Goal: Check status: Check status

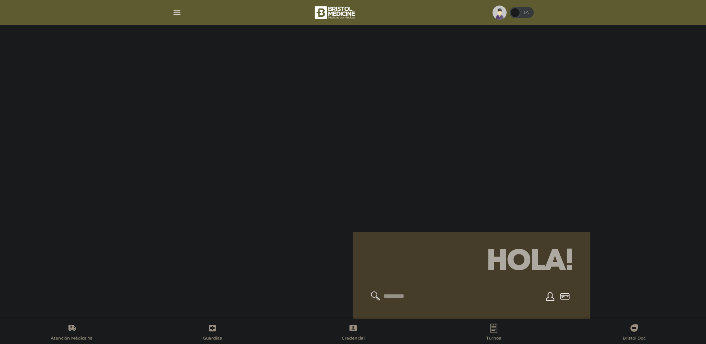
click at [172, 14] on img "button" at bounding box center [176, 12] width 9 height 9
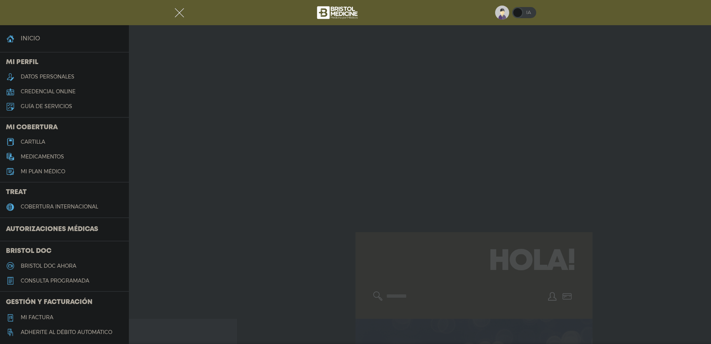
click at [39, 231] on h3 "Autorizaciones médicas" at bounding box center [52, 230] width 104 height 14
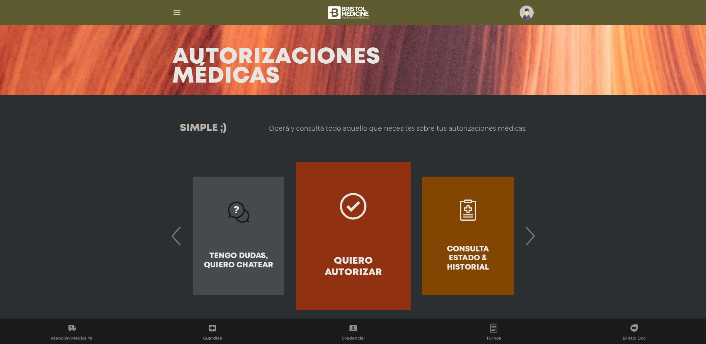
scroll to position [28, 0]
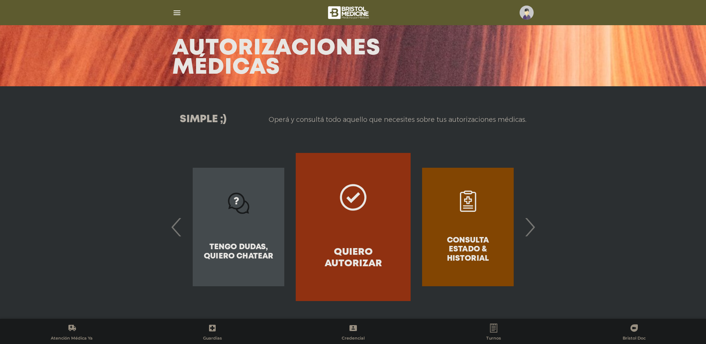
click at [466, 234] on div "Consulta estado & historial" at bounding box center [467, 227] width 114 height 148
click at [478, 244] on div "Consulta estado & historial" at bounding box center [467, 227] width 114 height 148
drag, startPoint x: 527, startPoint y: 224, endPoint x: 522, endPoint y: 227, distance: 6.5
click at [527, 224] on span "›" at bounding box center [529, 227] width 14 height 40
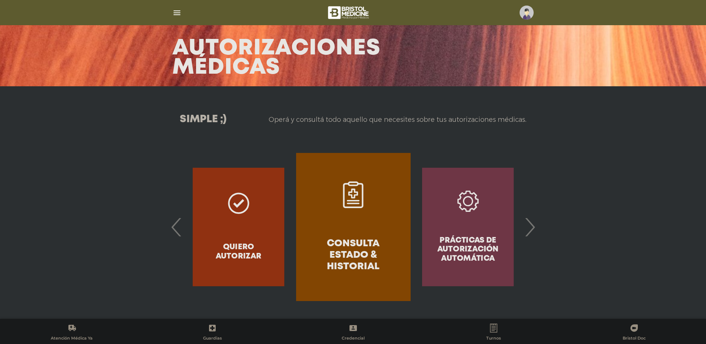
drag, startPoint x: 383, startPoint y: 236, endPoint x: 377, endPoint y: 237, distance: 6.0
click at [383, 236] on link "Consulta estado & historial" at bounding box center [353, 227] width 114 height 148
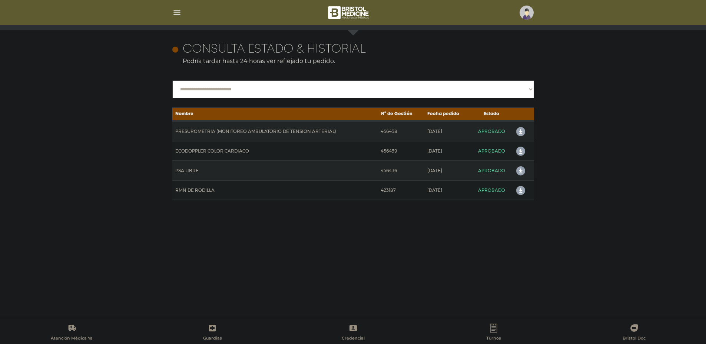
scroll to position [322, 0]
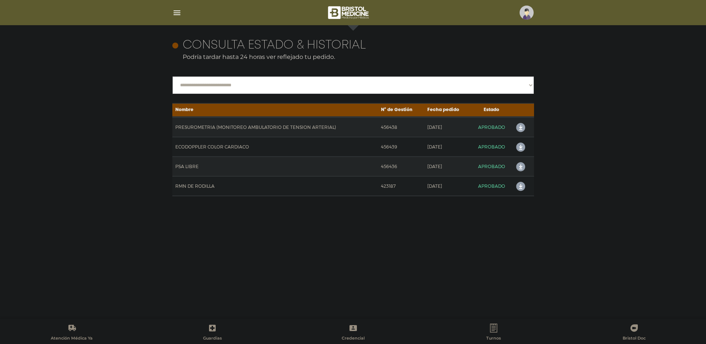
click at [517, 129] on icon at bounding box center [519, 128] width 12 height 12
click at [177, 15] on img "button" at bounding box center [176, 12] width 9 height 9
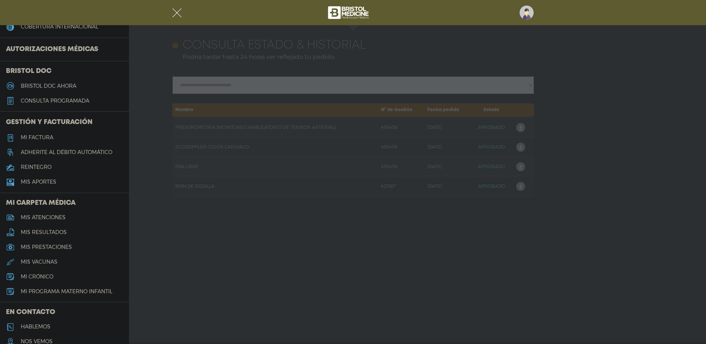
scroll to position [213, 0]
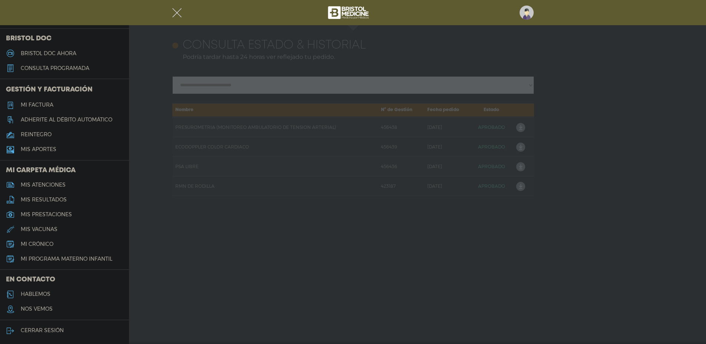
click at [40, 297] on h5 "hablemos" at bounding box center [36, 294] width 30 height 6
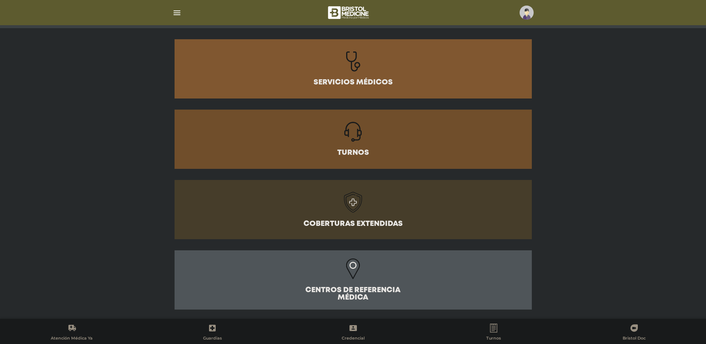
scroll to position [88, 0]
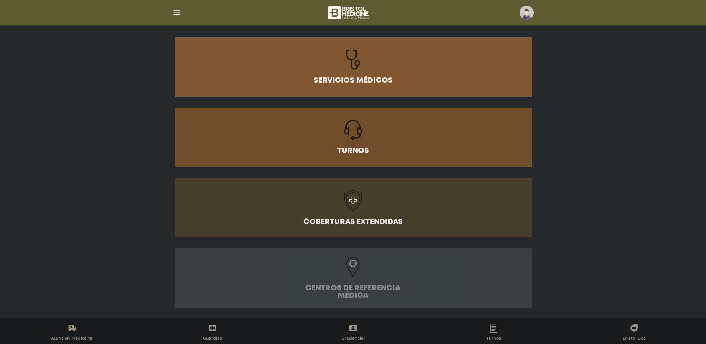
click at [359, 285] on h3 "Centros de Referencia Médica" at bounding box center [353, 292] width 100 height 15
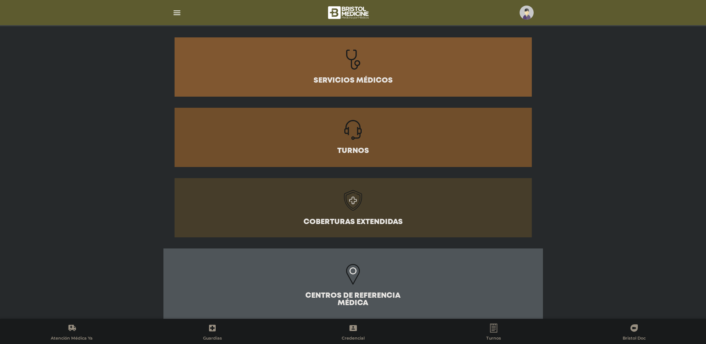
click at [359, 63] on icon at bounding box center [353, 60] width 14 height 20
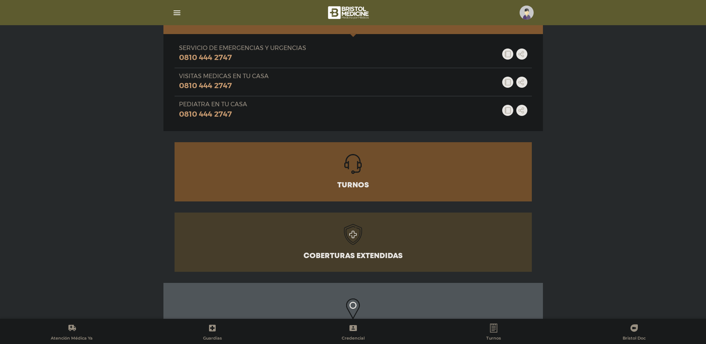
scroll to position [162, 0]
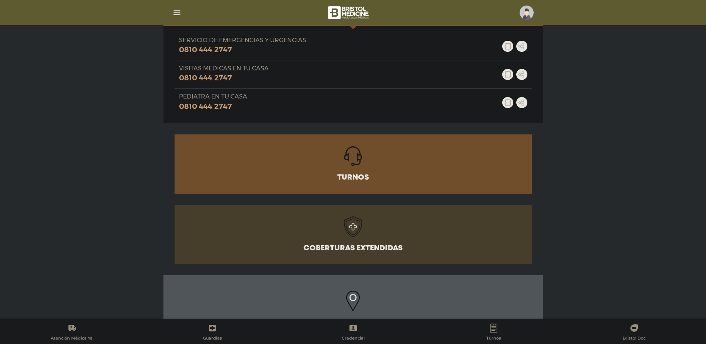
click at [353, 181] on h3 "Turnos" at bounding box center [353, 177] width 32 height 7
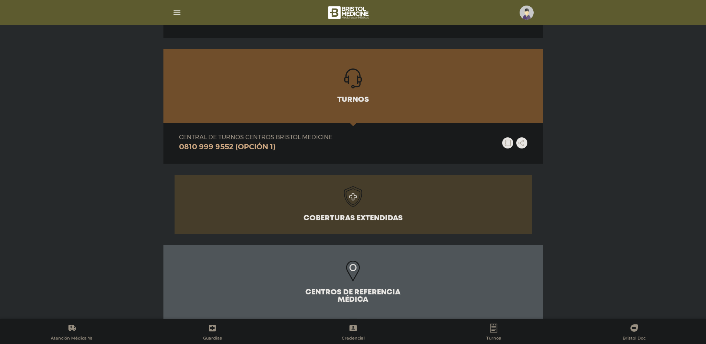
scroll to position [273, 0]
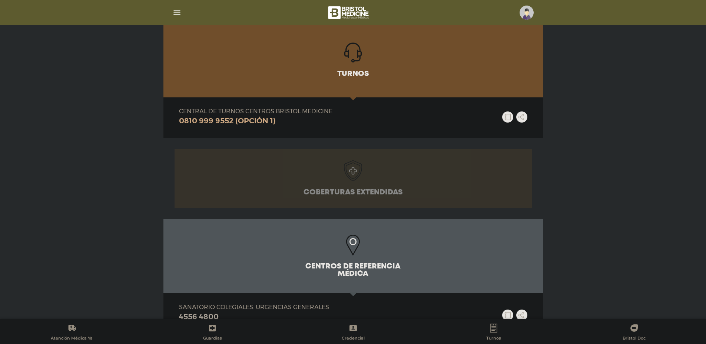
click at [352, 177] on icon at bounding box center [353, 170] width 19 height 21
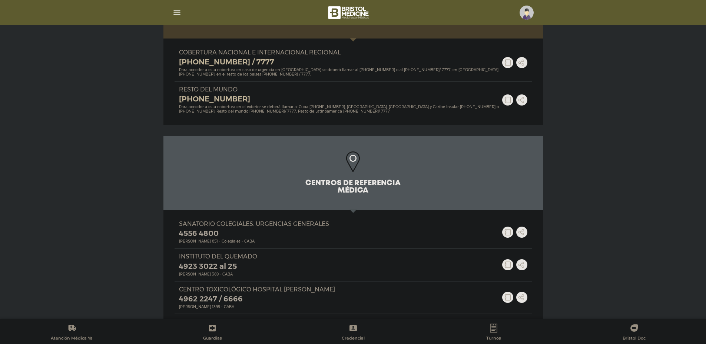
scroll to position [458, 0]
click at [349, 176] on icon at bounding box center [353, 165] width 29 height 28
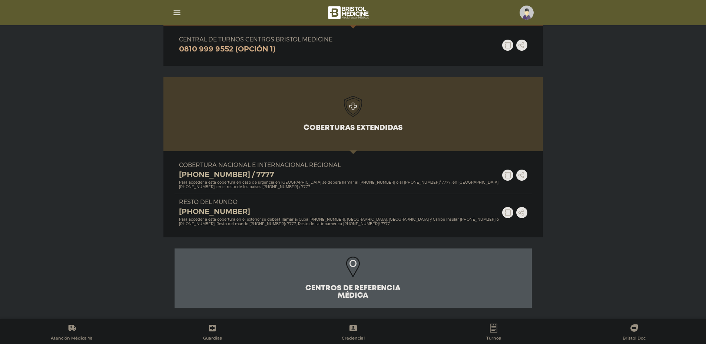
scroll to position [345, 0]
click at [348, 273] on icon at bounding box center [353, 267] width 14 height 21
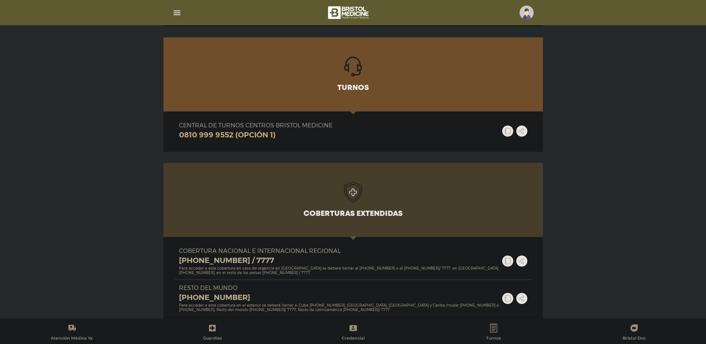
scroll to position [258, 0]
